Goal: Information Seeking & Learning: Learn about a topic

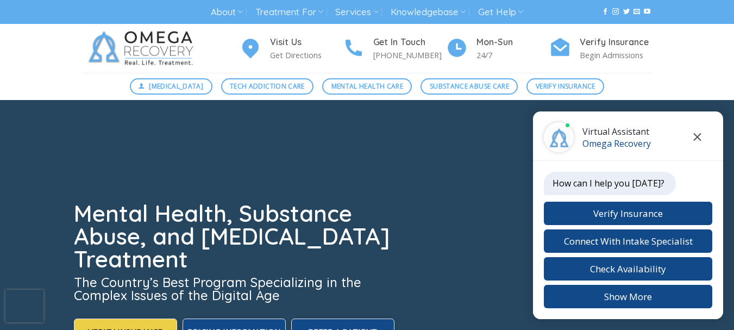
click at [694, 134] on icon "Close chat" at bounding box center [698, 137] width 8 height 8
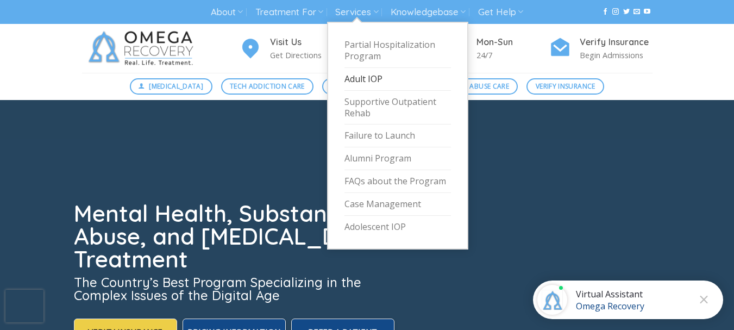
click at [370, 77] on link "Adult IOP" at bounding box center [398, 79] width 107 height 23
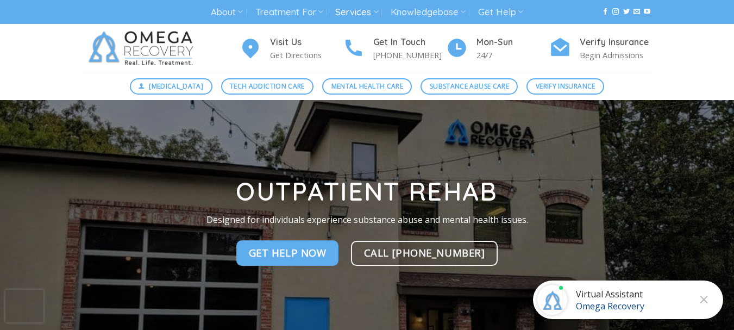
click at [293, 180] on strong "Outpatient Rehab" at bounding box center [367, 192] width 262 height 32
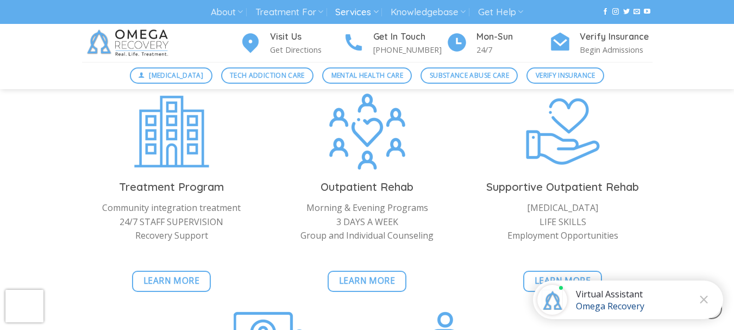
scroll to position [1087, 0]
click at [544, 275] on span "Learn More" at bounding box center [563, 281] width 57 height 14
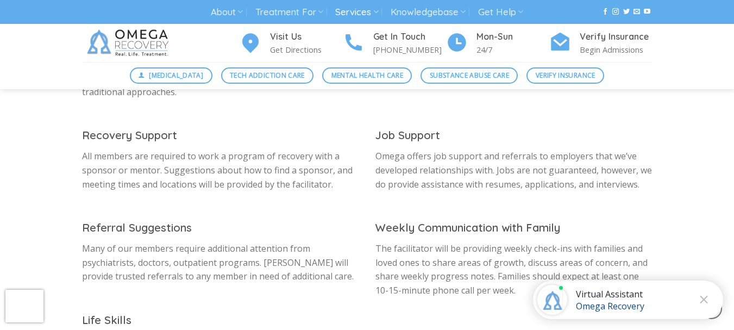
scroll to position [522, 0]
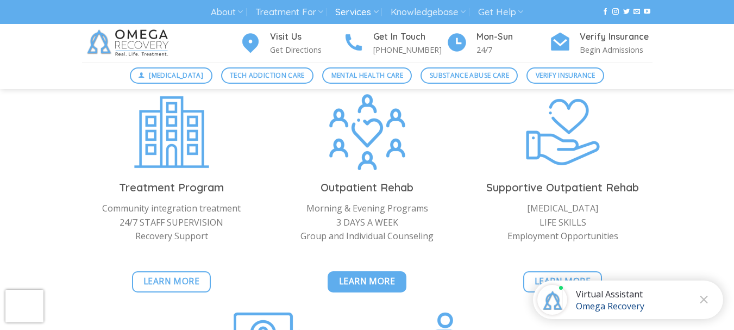
click at [361, 278] on span "Learn More" at bounding box center [367, 281] width 57 height 14
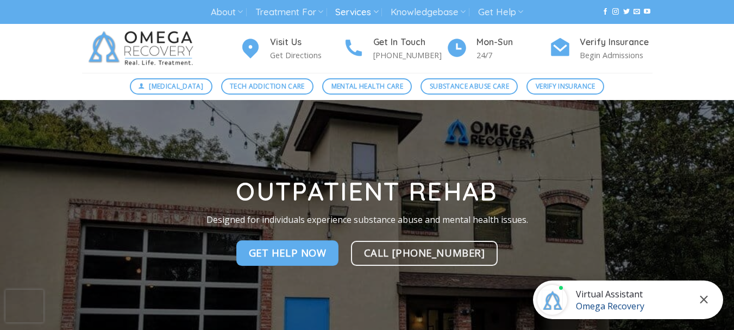
click at [709, 299] on button "Close chat" at bounding box center [704, 300] width 30 height 30
